Goal: Information Seeking & Learning: Learn about a topic

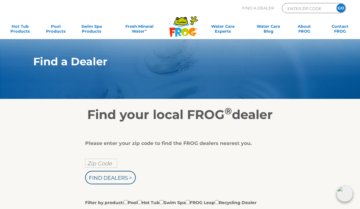
click at [103, 165] on input "Zip Code" at bounding box center [101, 163] width 32 height 9
type input "Zip Code"
click at [109, 168] on input "text" at bounding box center [101, 163] width 32 height 9
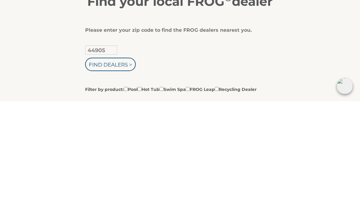
type input "44905"
click at [114, 165] on input "Find Dealers >" at bounding box center [110, 171] width 51 height 13
click at [142, 195] on input "Filter by product: Pool Hot Tub Swim Spa FROG Leap Recycling Dealer" at bounding box center [140, 197] width 4 height 4
checkbox input "true"
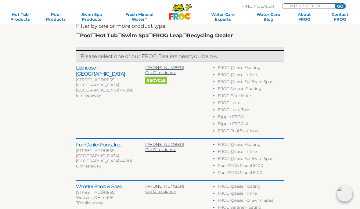
scroll to position [185, 0]
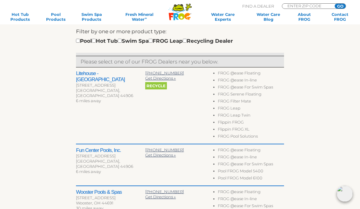
click at [96, 42] on input "checkbox" at bounding box center [94, 41] width 4 height 4
checkbox input "true"
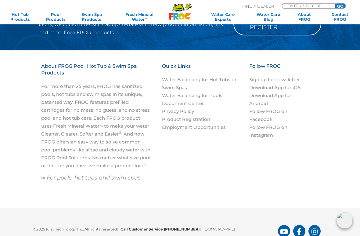
scroll to position [777, 0]
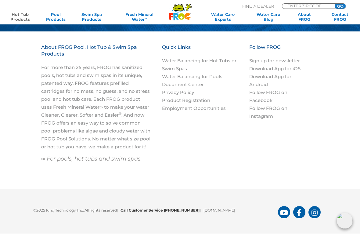
click at [25, 20] on link "Hot Tub Products" at bounding box center [20, 17] width 28 height 10
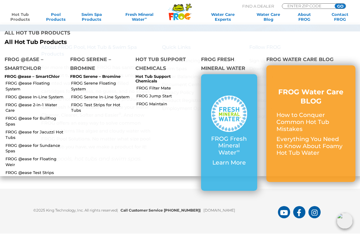
click at [21, 83] on link "FROG @ease Floating System" at bounding box center [35, 85] width 60 height 11
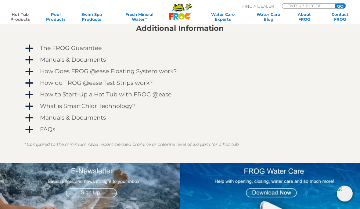
scroll to position [515, 0]
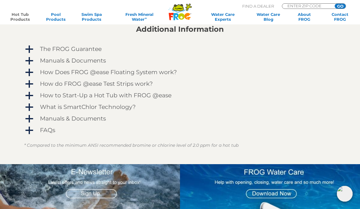
click at [52, 76] on div "How Does FROG @ease Floating System work?" at bounding box center [170, 72] width 265 height 10
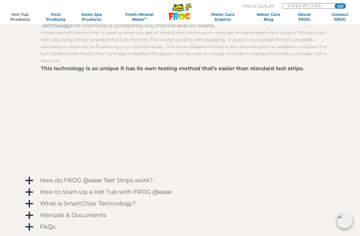
scroll to position [582, 0]
click at [137, 18] on link "Fresh Mineral Water ∞" at bounding box center [140, 17] width 52 height 10
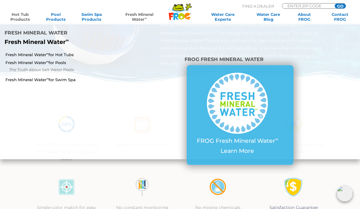
scroll to position [92, 0]
